Goal: Information Seeking & Learning: Check status

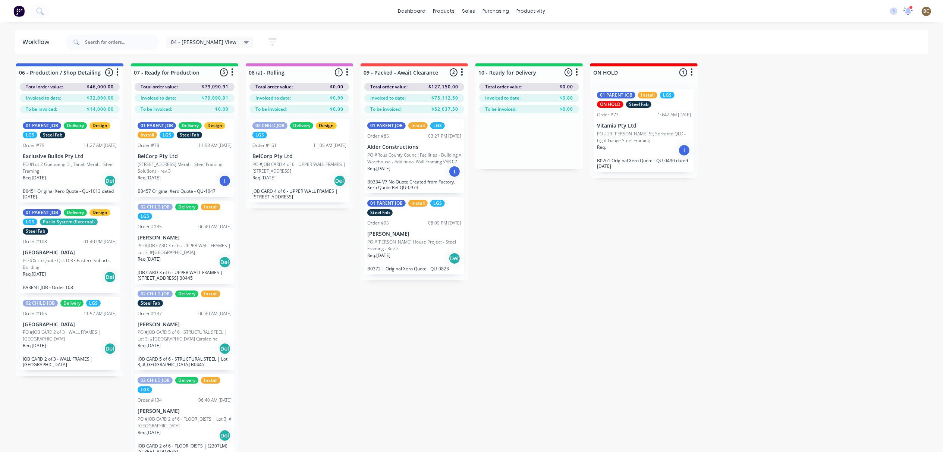
click at [911, 10] on icon at bounding box center [908, 11] width 10 height 9
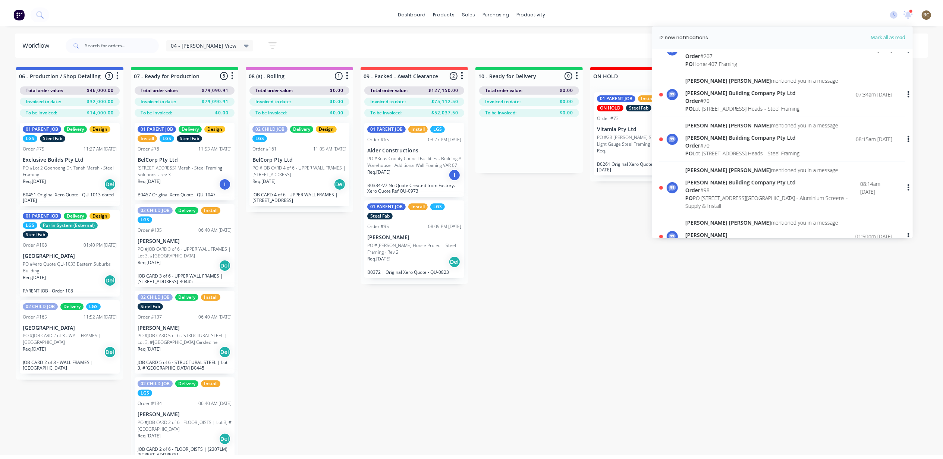
scroll to position [50, 0]
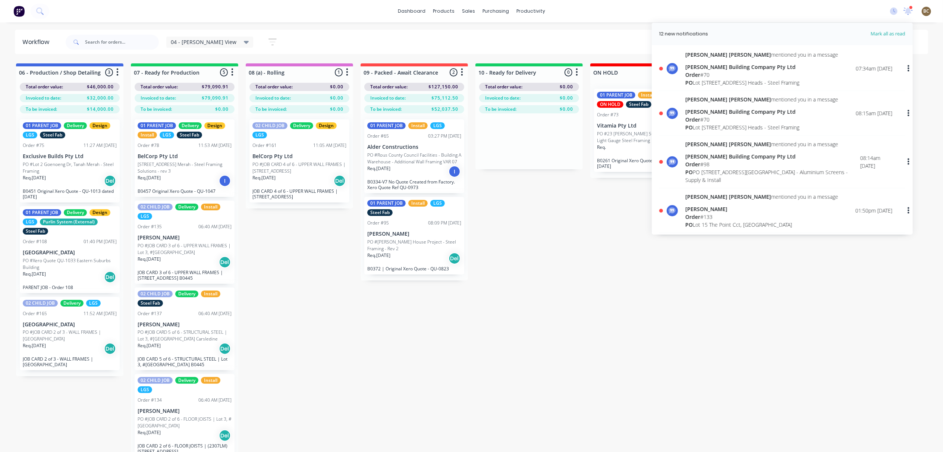
click at [748, 167] on div "Order # 98" at bounding box center [772, 164] width 175 height 8
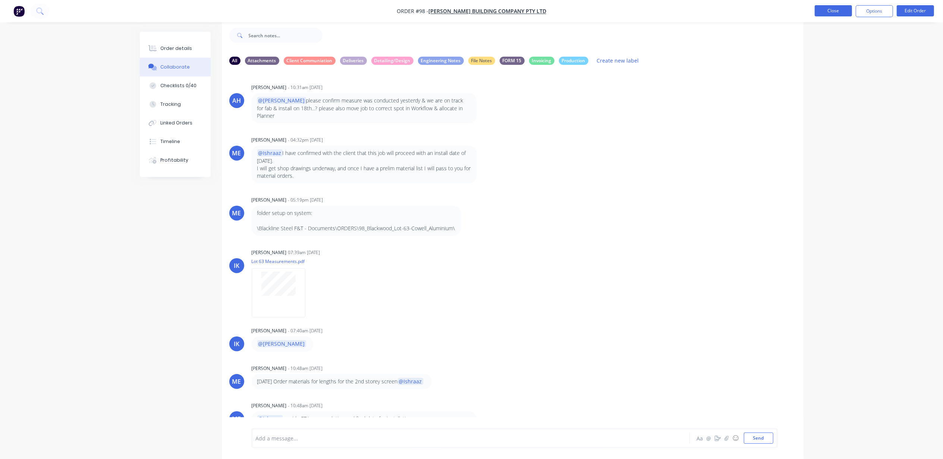
click at [835, 11] on button "Close" at bounding box center [832, 10] width 37 height 11
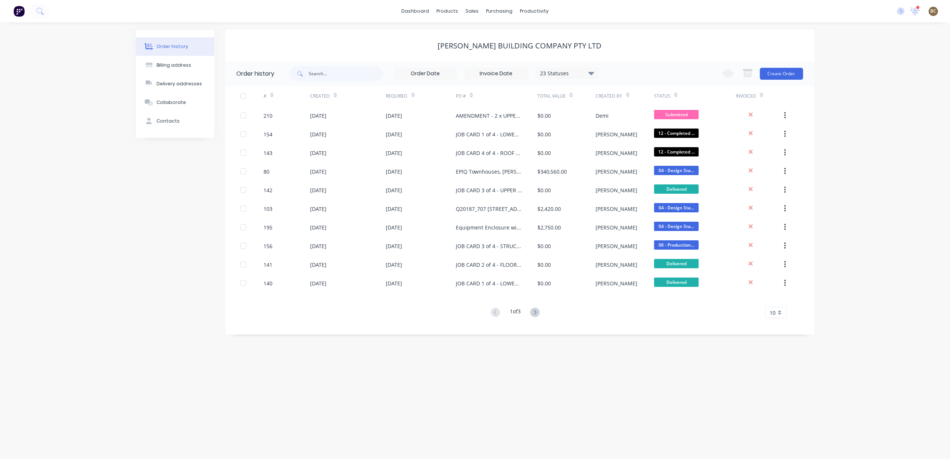
click at [921, 13] on div "11 new notifications Mark all as read April Neil mentioned you in a message Ang…" at bounding box center [920, 11] width 59 height 11
click at [919, 14] on icon at bounding box center [914, 10] width 9 height 7
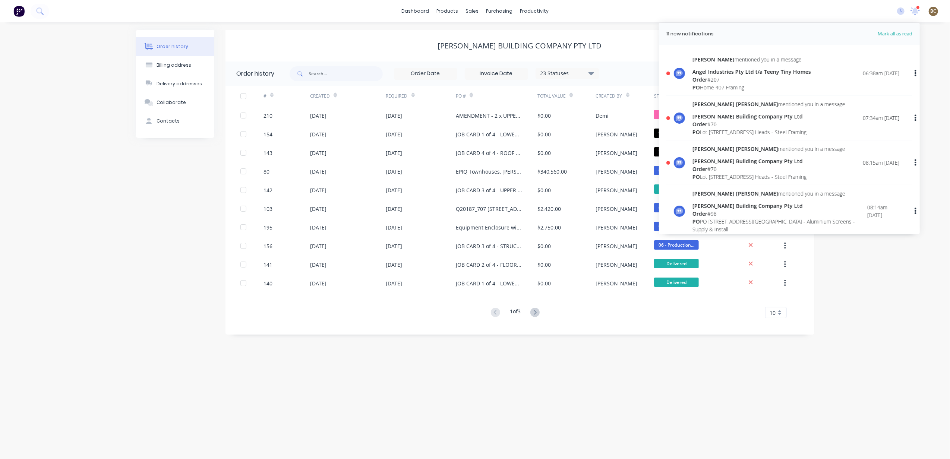
click at [778, 174] on div "PO Lot 1002 Cowell Drive, Burleigh Heads - Steel Framing" at bounding box center [768, 177] width 153 height 8
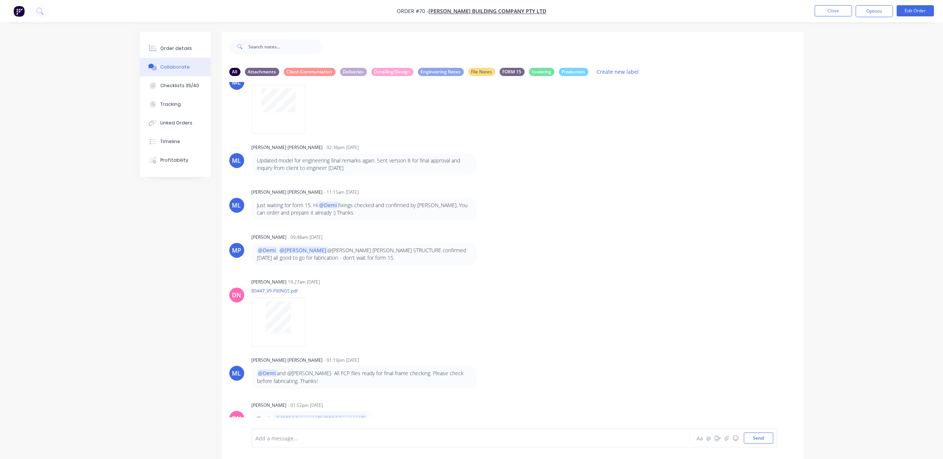
scroll to position [646, 0]
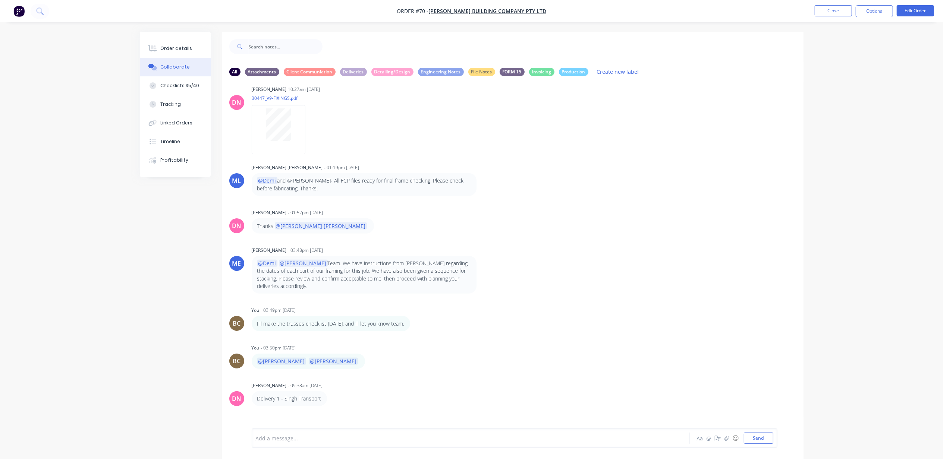
click at [486, 380] on div "DN Demi Nguyen - 09:38am 16/09/25 Delivery 1 - Singh Transport" at bounding box center [512, 393] width 581 height 26
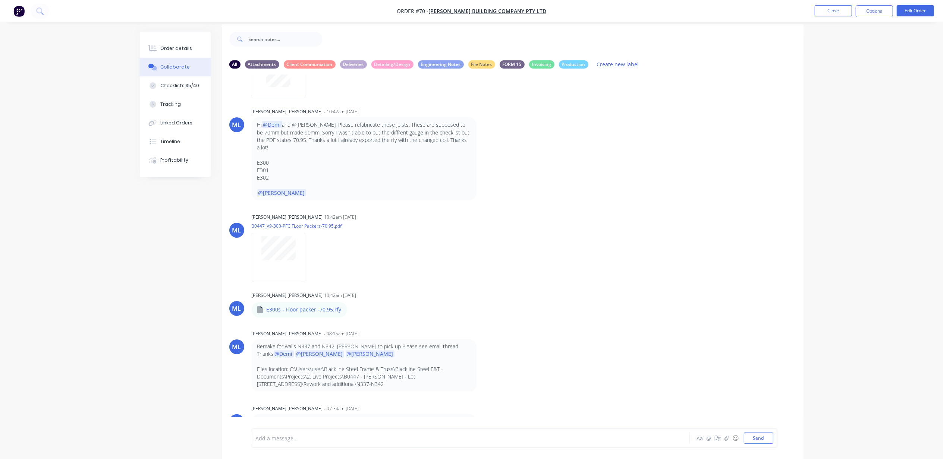
scroll to position [12, 0]
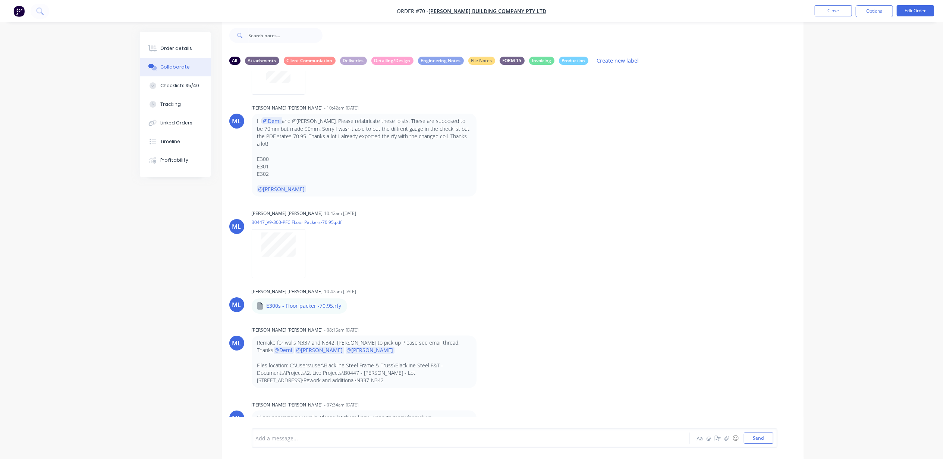
click at [537, 403] on div "ML Micah Liezel Cabrera - 07:34am 09/10/25 Client approved new walls. Please le…" at bounding box center [512, 417] width 581 height 34
drag, startPoint x: 307, startPoint y: 401, endPoint x: 385, endPoint y: 402, distance: 78.3
click at [385, 414] on p "Client approved new walls. Please let them know when its ready for pick up. Tha…" at bounding box center [364, 421] width 214 height 15
drag, startPoint x: 385, startPoint y: 402, endPoint x: 342, endPoint y: 367, distance: 55.4
click at [342, 367] on p "Files location: C:\Users\user\Blackline Steel Frame & Truss\Blackline Steel F&T…" at bounding box center [364, 373] width 214 height 23
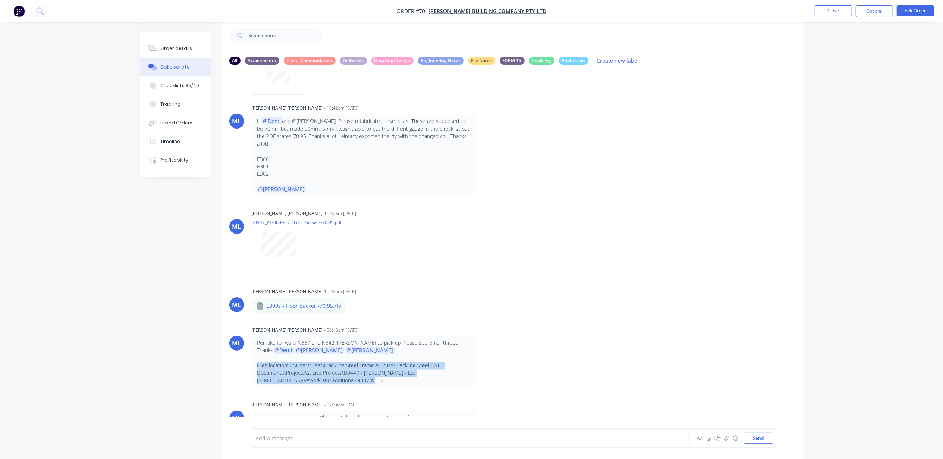
drag, startPoint x: 321, startPoint y: 367, endPoint x: 257, endPoint y: 352, distance: 65.5
click at [257, 362] on p "Files location: C:\Users\user\Blackline Steel Frame & Truss\Blackline Steel F&T…" at bounding box center [364, 373] width 214 height 23
copy p "Files location: C:\Users\user\Blackline Steel Frame & Truss\Blackline Steel F&T…"
click at [823, 14] on button "Close" at bounding box center [832, 10] width 37 height 11
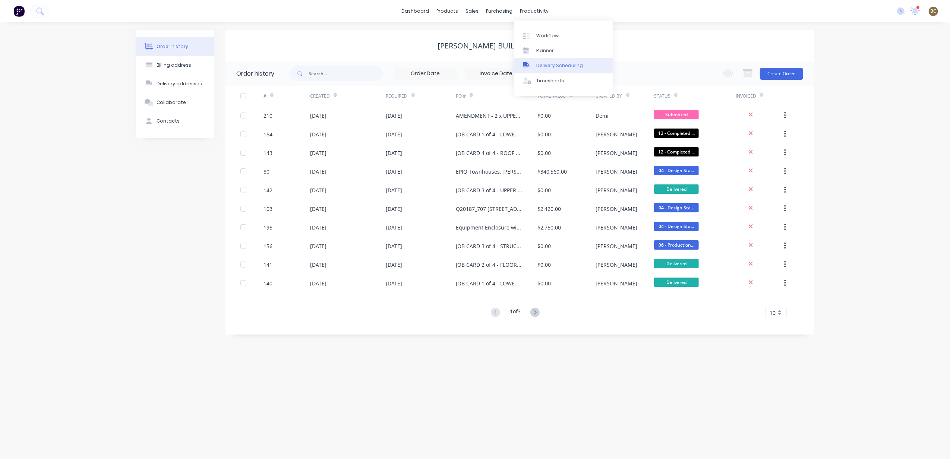
click at [553, 68] on div "Delivery Scheduling" at bounding box center [559, 65] width 47 height 7
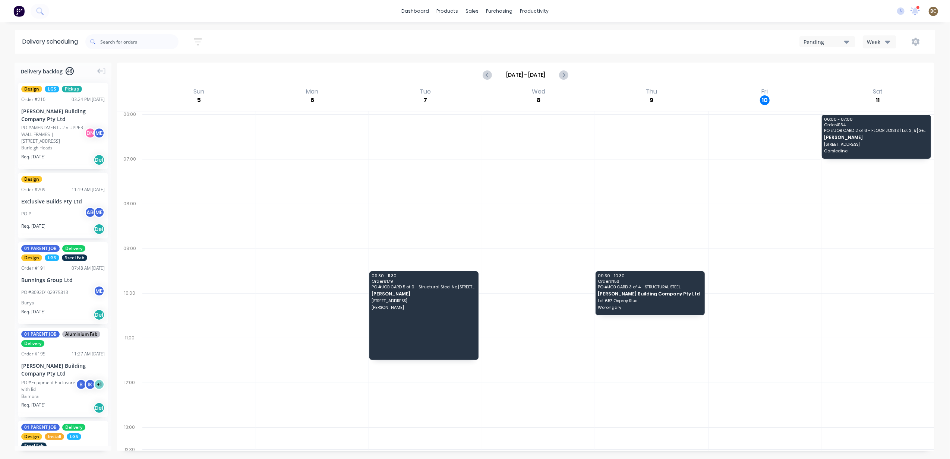
click at [874, 43] on div "Week" at bounding box center [878, 42] width 22 height 8
click at [874, 63] on div "Week" at bounding box center [900, 61] width 74 height 15
click at [876, 40] on div "Week" at bounding box center [878, 42] width 22 height 8
click at [877, 76] on div "Vehicle" at bounding box center [900, 76] width 74 height 15
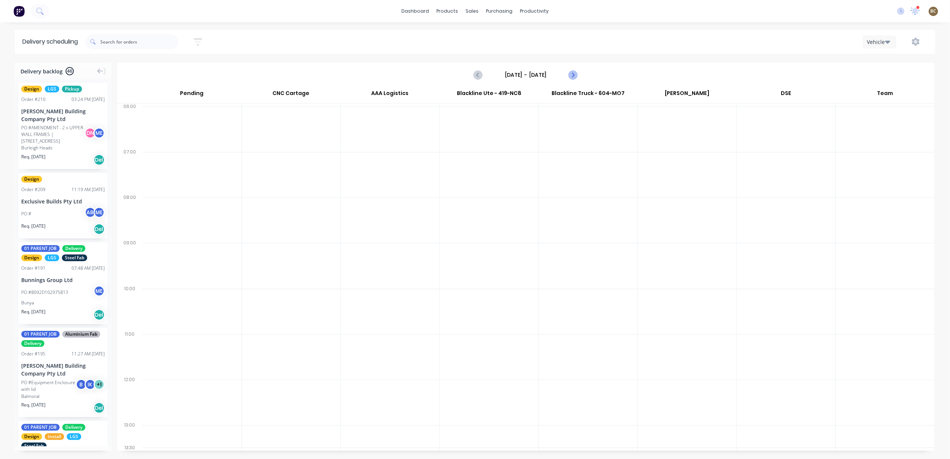
click at [573, 70] on icon "Next page" at bounding box center [572, 74] width 9 height 9
click at [568, 74] on icon "Next page" at bounding box center [572, 74] width 9 height 9
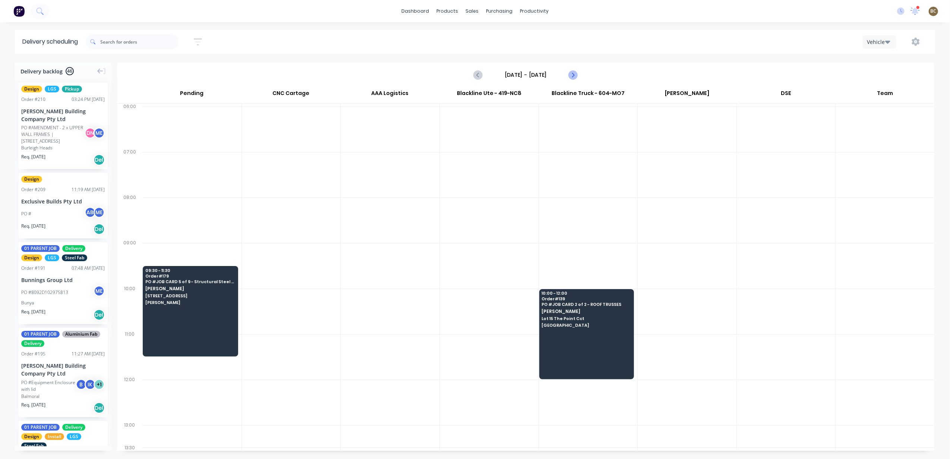
click at [568, 74] on icon "Next page" at bounding box center [572, 74] width 9 height 9
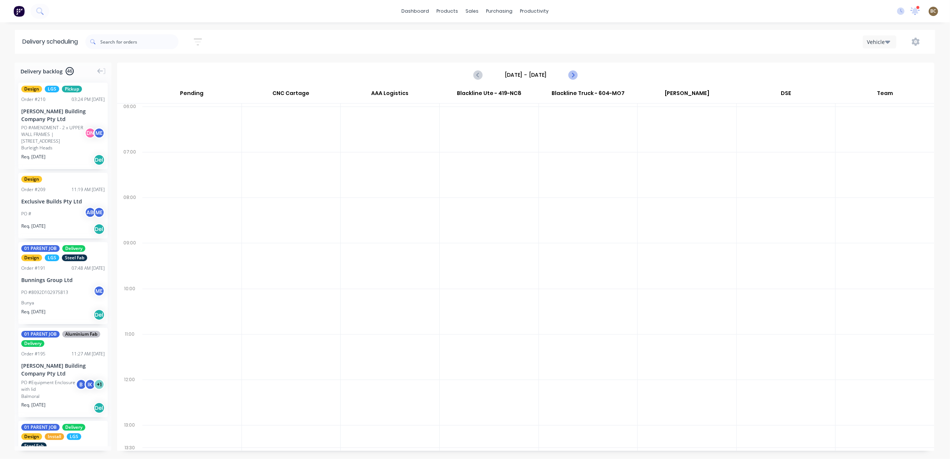
click at [568, 74] on icon "Next page" at bounding box center [572, 74] width 9 height 9
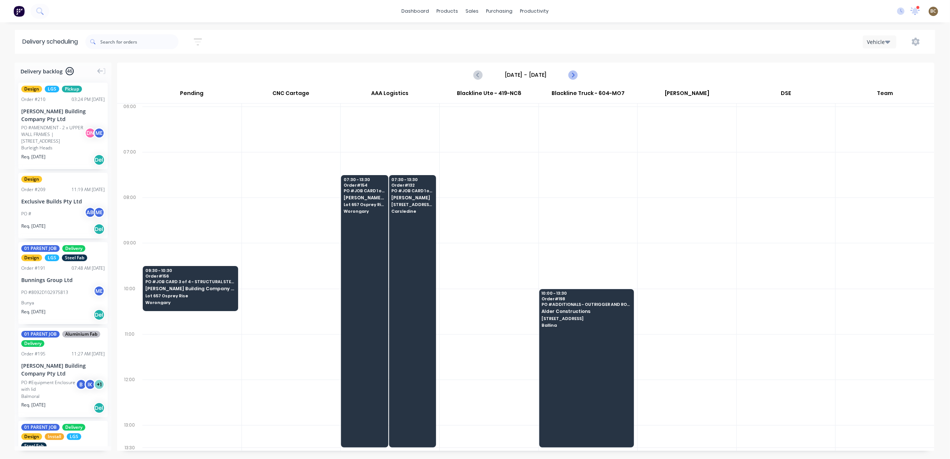
click at [568, 74] on icon "Next page" at bounding box center [572, 74] width 9 height 9
type input "Friday - 10/10/25"
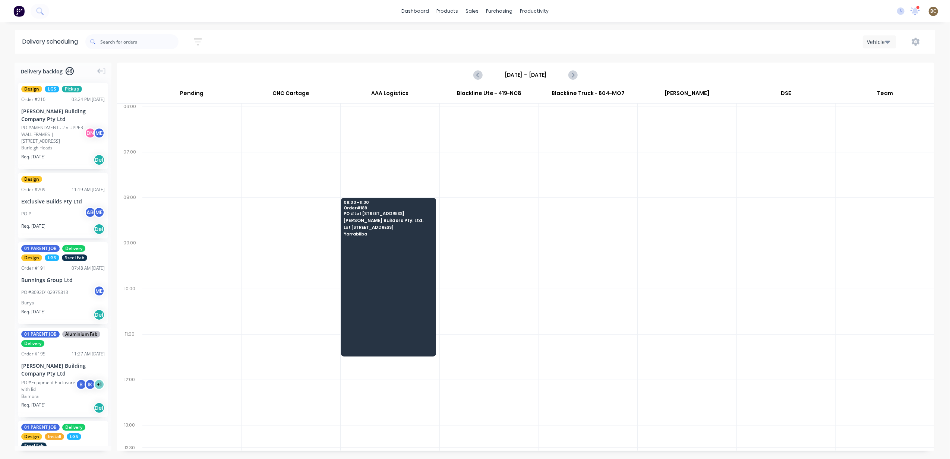
click at [369, 61] on div "Delivery scheduling Sort by Most recent Created date Required date Order number…" at bounding box center [475, 244] width 950 height 429
click at [491, 34] on div "Sales Orders" at bounding box center [499, 35] width 31 height 7
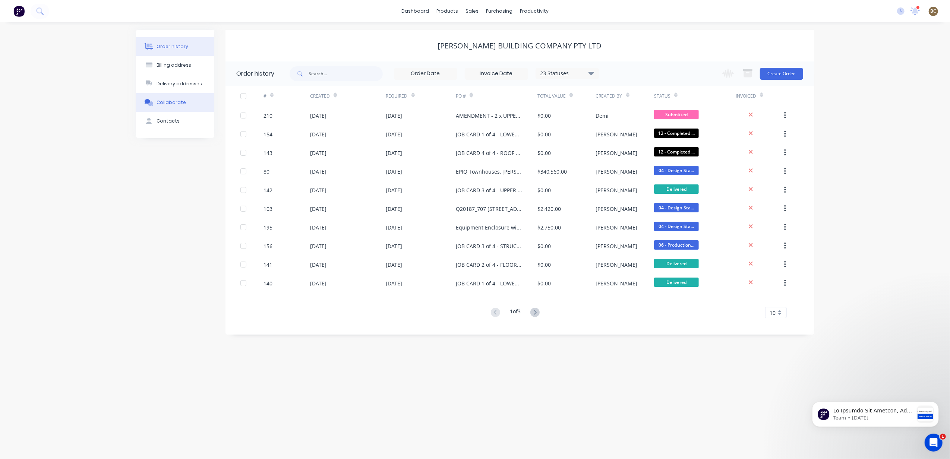
click at [179, 100] on div "Collaborate" at bounding box center [171, 102] width 29 height 7
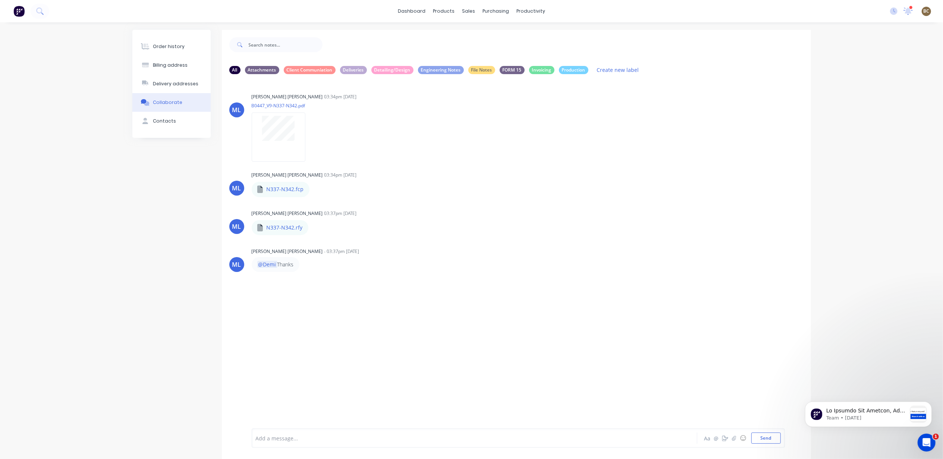
click at [320, 333] on div "ML Micah Liezel Cabrera 03:34pm 09/10/25 B0447_V9-N337-N342.pdf Labels Auto-att…" at bounding box center [516, 253] width 589 height 347
click at [195, 86] on div "Delivery addresses" at bounding box center [175, 84] width 45 height 7
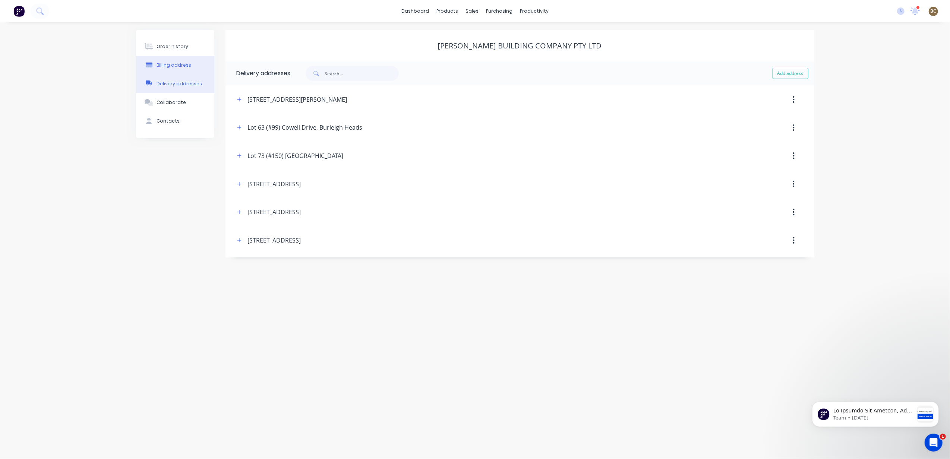
click at [195, 69] on button "Billing address" at bounding box center [175, 65] width 78 height 19
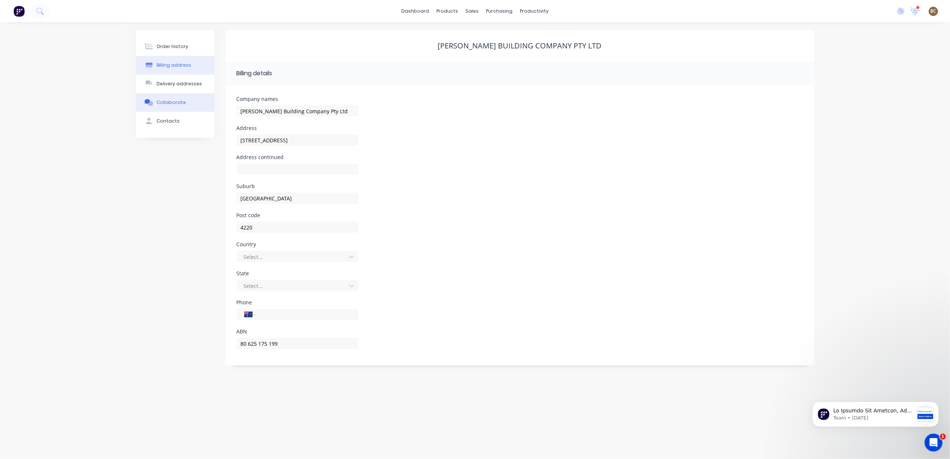
drag, startPoint x: 194, startPoint y: 48, endPoint x: 180, endPoint y: 105, distance: 58.7
click at [194, 48] on button "Order history" at bounding box center [175, 46] width 78 height 19
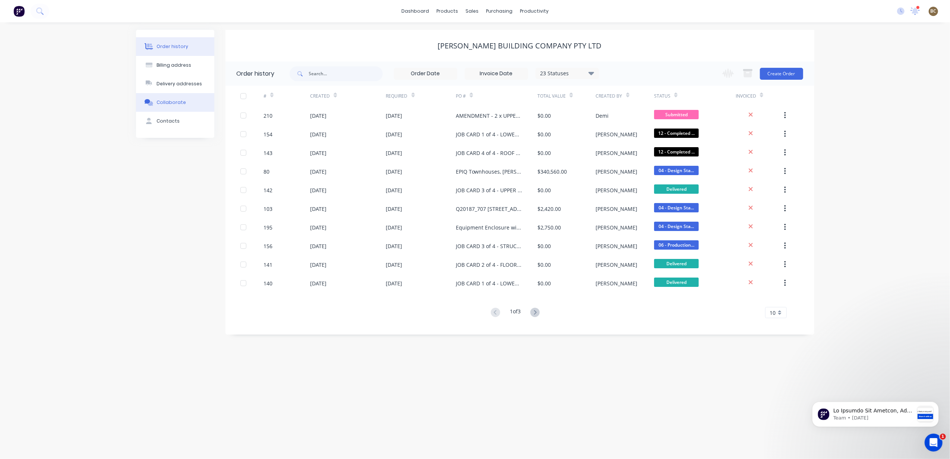
click at [179, 108] on button "Collaborate" at bounding box center [175, 102] width 78 height 19
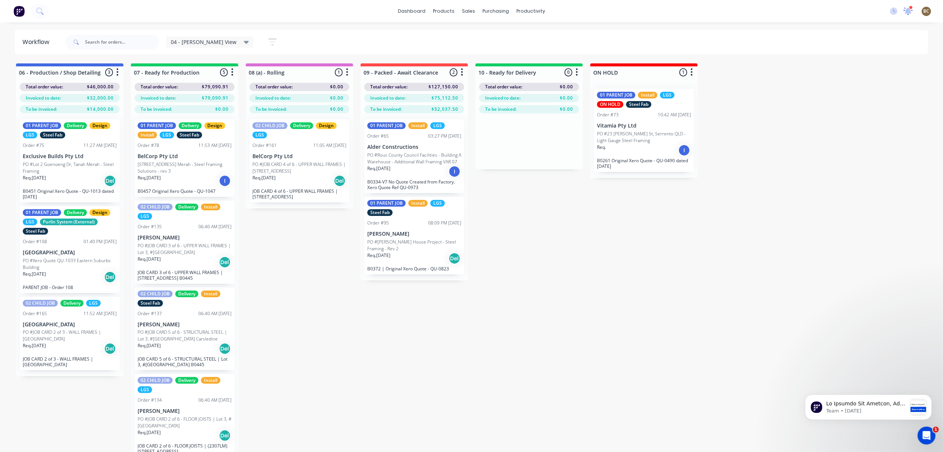
click at [911, 16] on div at bounding box center [907, 11] width 9 height 11
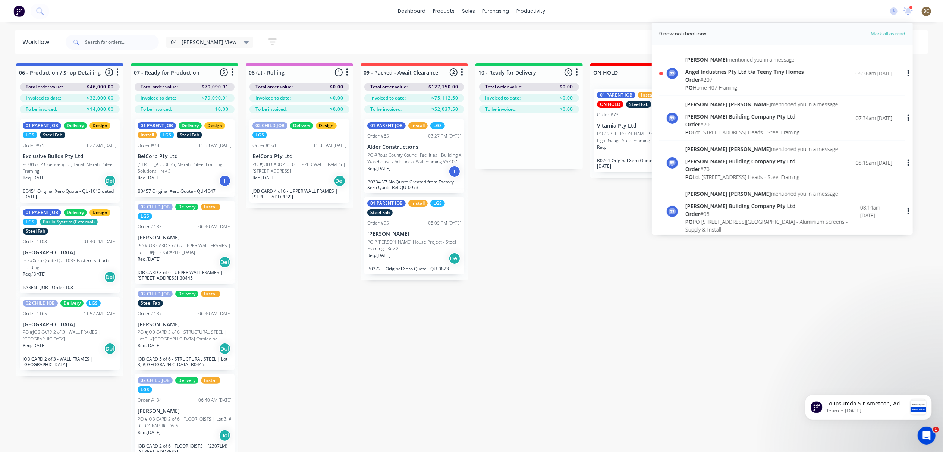
click at [809, 83] on div "April Neil mentioned you in a message Angel Industries Pty Ltd t/a Teeny Tiny H…" at bounding box center [788, 74] width 207 height 36
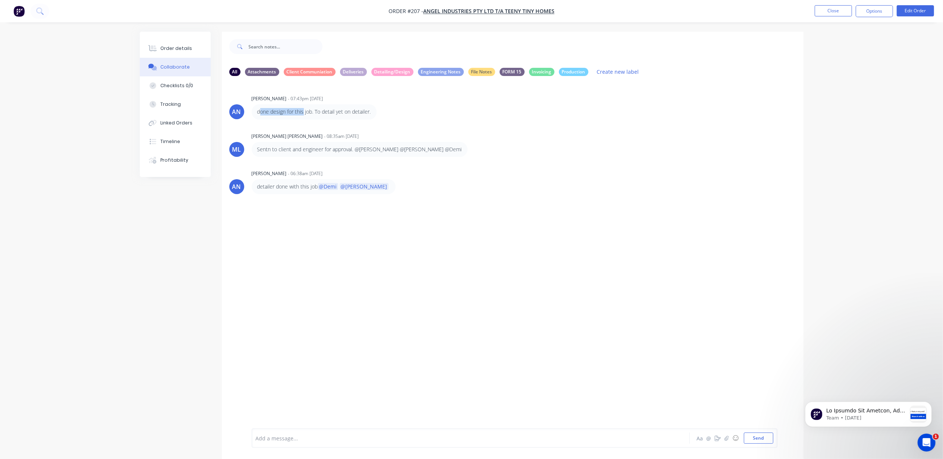
drag, startPoint x: 260, startPoint y: 113, endPoint x: 304, endPoint y: 112, distance: 44.4
click at [304, 112] on p "done design for this job. To detail yet on detailer." at bounding box center [314, 111] width 114 height 7
drag, startPoint x: 304, startPoint y: 112, endPoint x: 297, endPoint y: 148, distance: 37.1
click at [297, 148] on p "Sentn to client and engineer for approval. @Michael @Marlon @Demi" at bounding box center [359, 149] width 205 height 7
drag, startPoint x: 297, startPoint y: 148, endPoint x: 297, endPoint y: 248, distance: 99.5
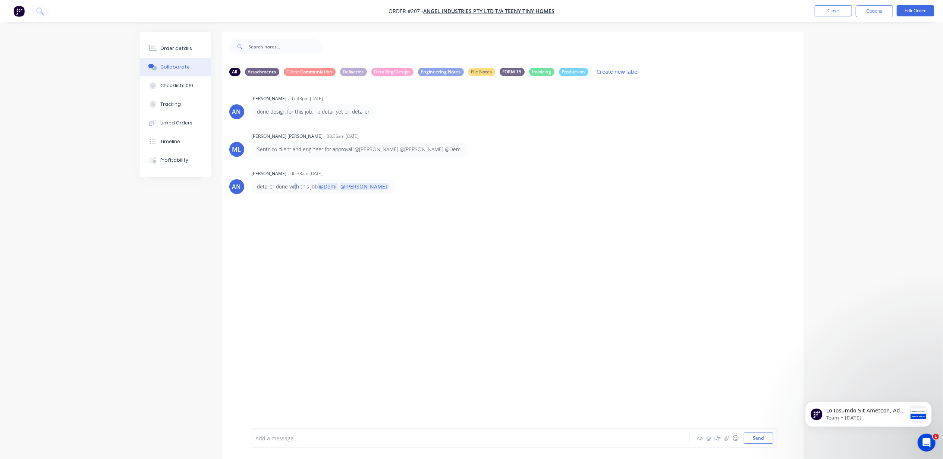
click at [297, 248] on div "AN April Neil Buceta - 07:43pm 08/10/25 done design for this job. To detail yet…" at bounding box center [512, 255] width 581 height 347
click at [516, 10] on span "Angel Industries Pty Ltd t/a Teeny Tiny Homes" at bounding box center [488, 11] width 131 height 7
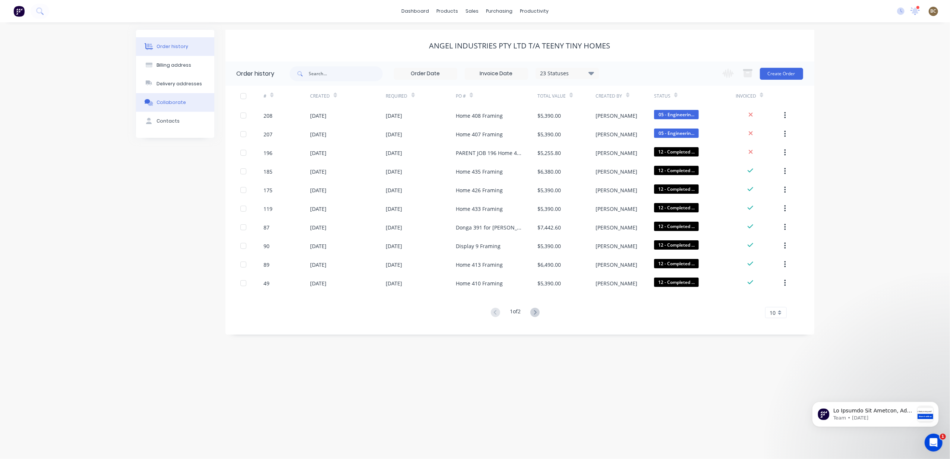
click at [177, 100] on div "Collaborate" at bounding box center [171, 102] width 29 height 7
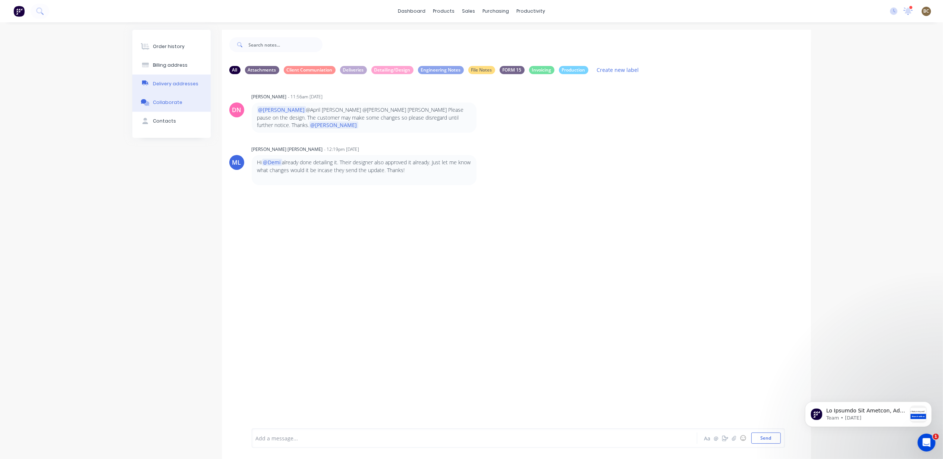
click at [182, 80] on button "Delivery addresses" at bounding box center [171, 84] width 78 height 19
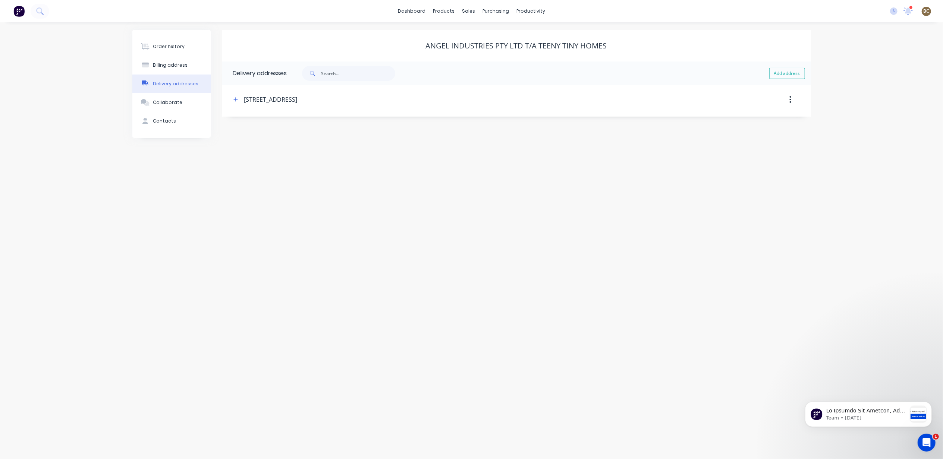
select select "AU"
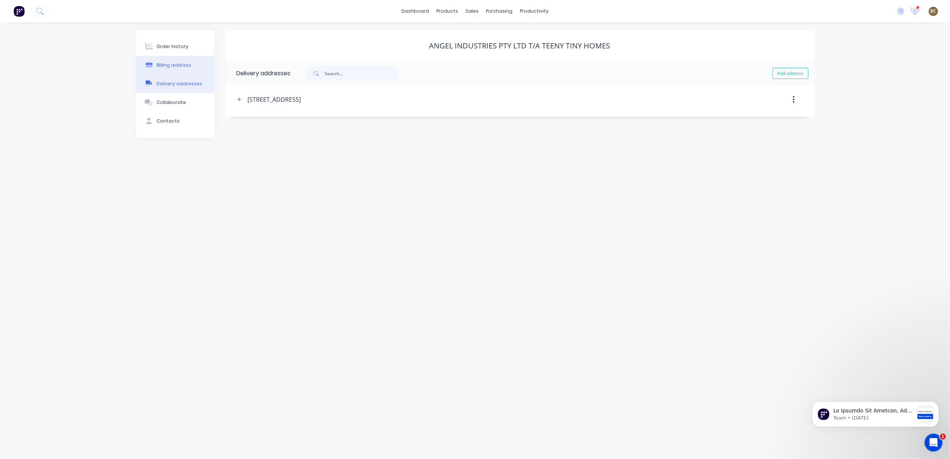
click at [184, 66] on div "Billing address" at bounding box center [174, 65] width 35 height 7
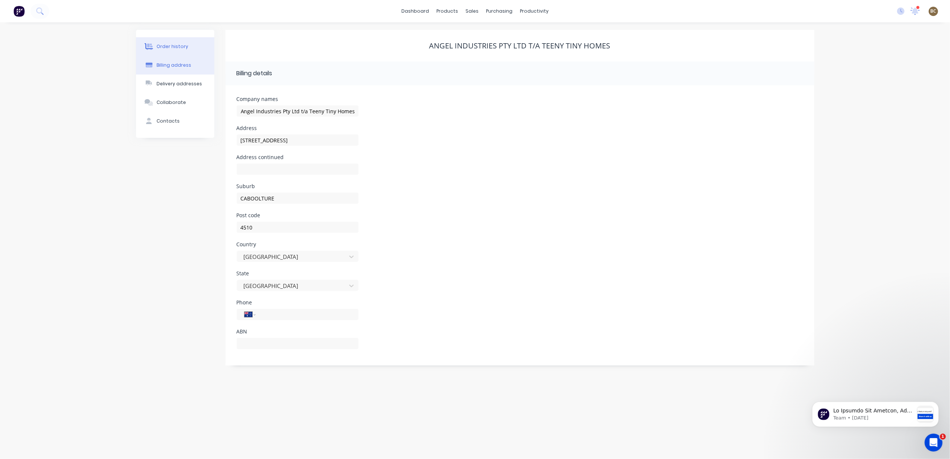
click at [192, 45] on button "Order history" at bounding box center [175, 46] width 78 height 19
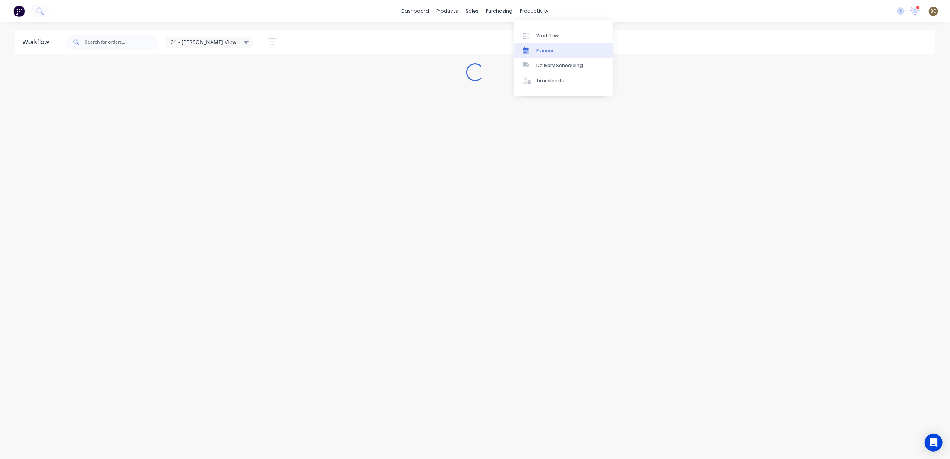
click at [543, 52] on div "Planner" at bounding box center [545, 50] width 18 height 7
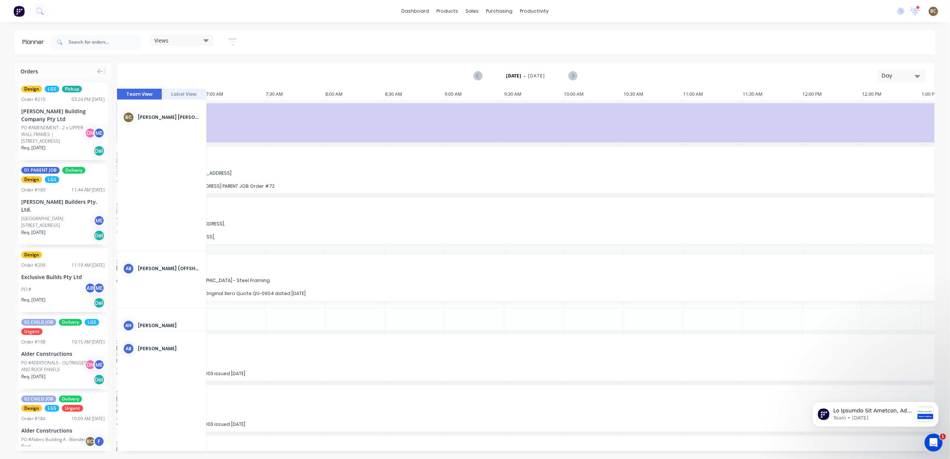
click at [903, 76] on div "Day" at bounding box center [899, 76] width 34 height 8
click at [878, 104] on div "Week" at bounding box center [889, 110] width 74 height 15
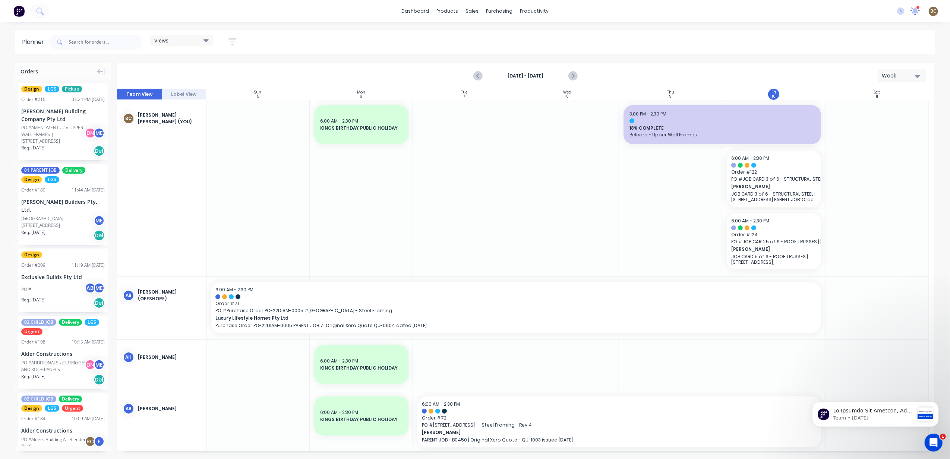
click at [913, 14] on icon at bounding box center [915, 11] width 10 height 9
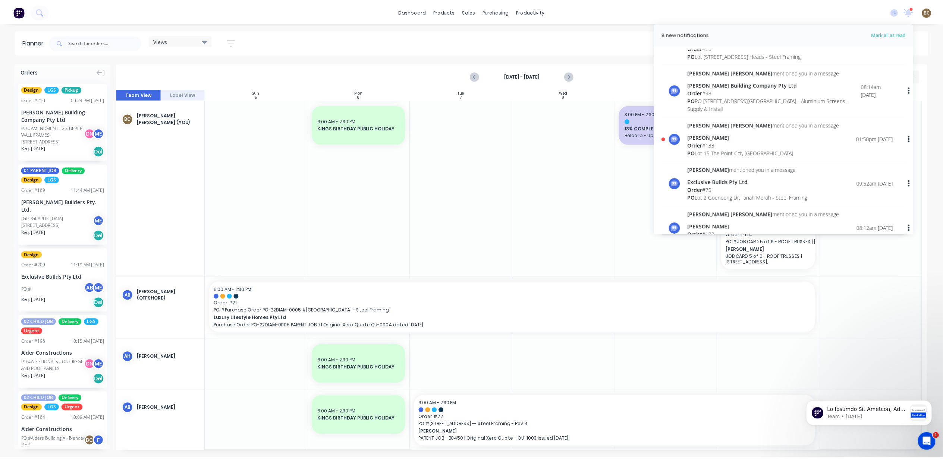
scroll to position [149, 0]
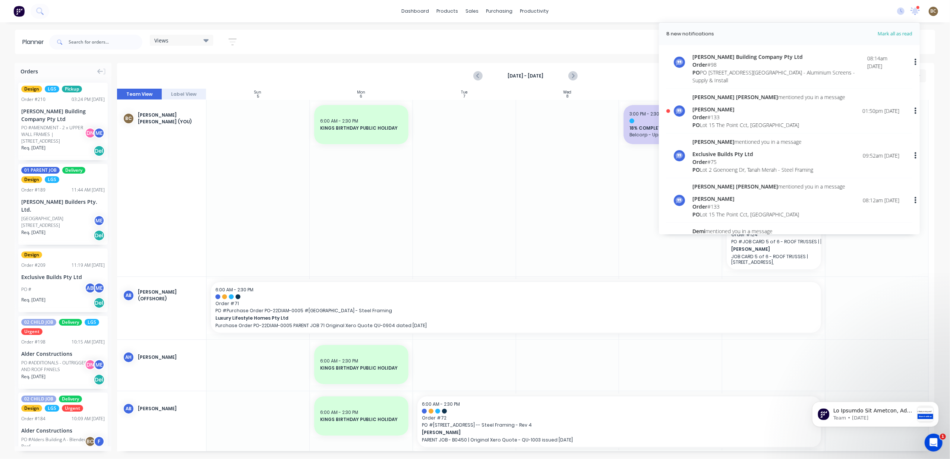
click at [722, 124] on div "[STREET_ADDRESS]" at bounding box center [768, 125] width 153 height 8
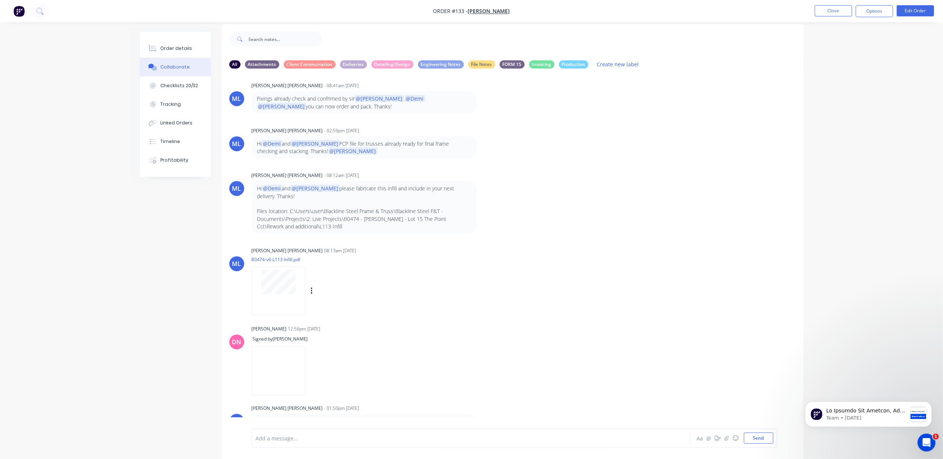
scroll to position [12, 0]
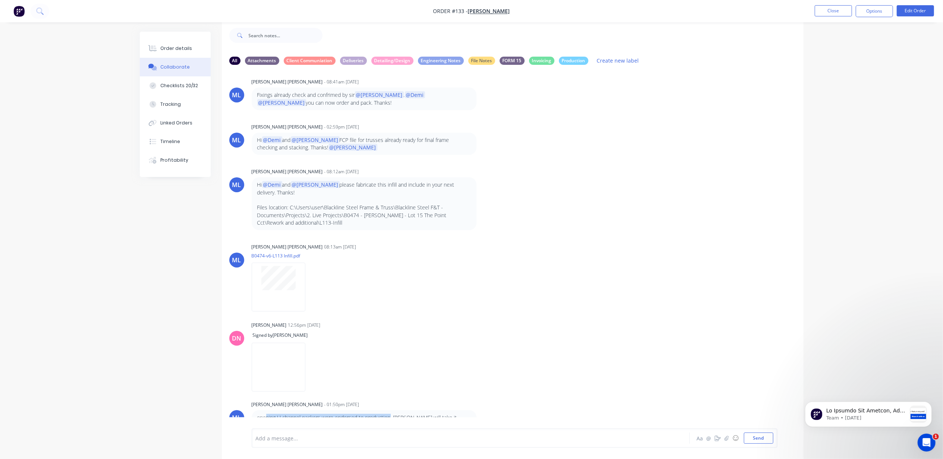
drag, startPoint x: 267, startPoint y: 402, endPoint x: 391, endPoint y: 397, distance: 123.4
click at [391, 410] on div "opening U channel packers were endorsed to production. [PERSON_NAME] will take …" at bounding box center [364, 421] width 225 height 23
drag, startPoint x: 391, startPoint y: 397, endPoint x: 482, endPoint y: 403, distance: 91.1
click at [482, 410] on div "opening U channel packers were endorsed to production. [PERSON_NAME] will take …" at bounding box center [368, 421] width 233 height 23
click at [513, 273] on div "ML [PERSON_NAME] [PERSON_NAME] 08:13am [DATE] B0474-v6-L113 Infill.pdf Labels D…" at bounding box center [512, 275] width 581 height 67
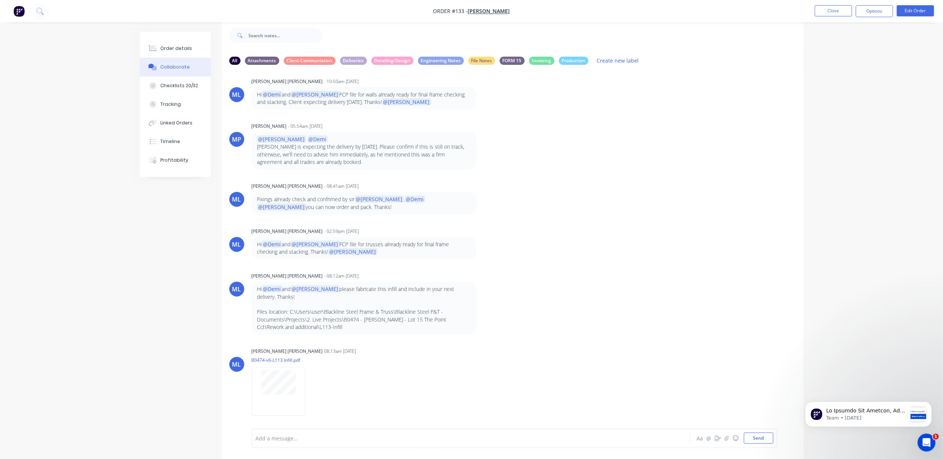
scroll to position [561, 0]
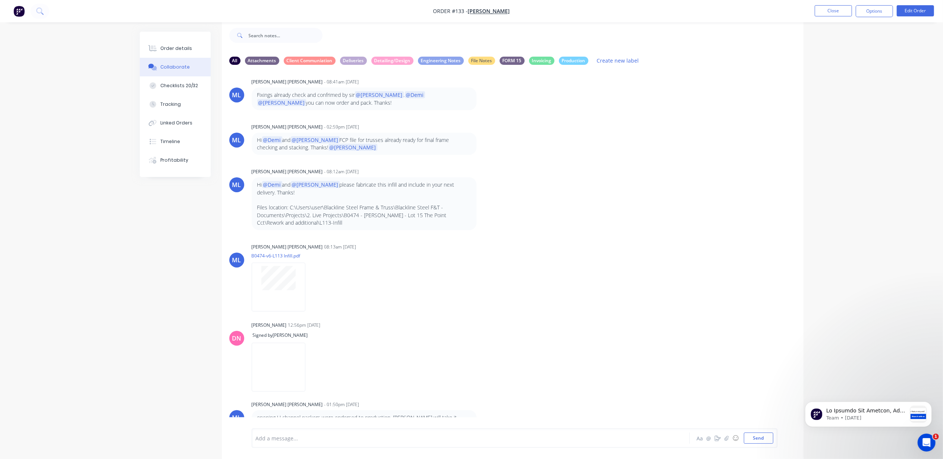
click at [142, 296] on div "Order details Collaborate Checklists 20/32 Tracking Linked Orders Timeline Prof…" at bounding box center [471, 224] width 943 height 470
